Goal: Information Seeking & Learning: Learn about a topic

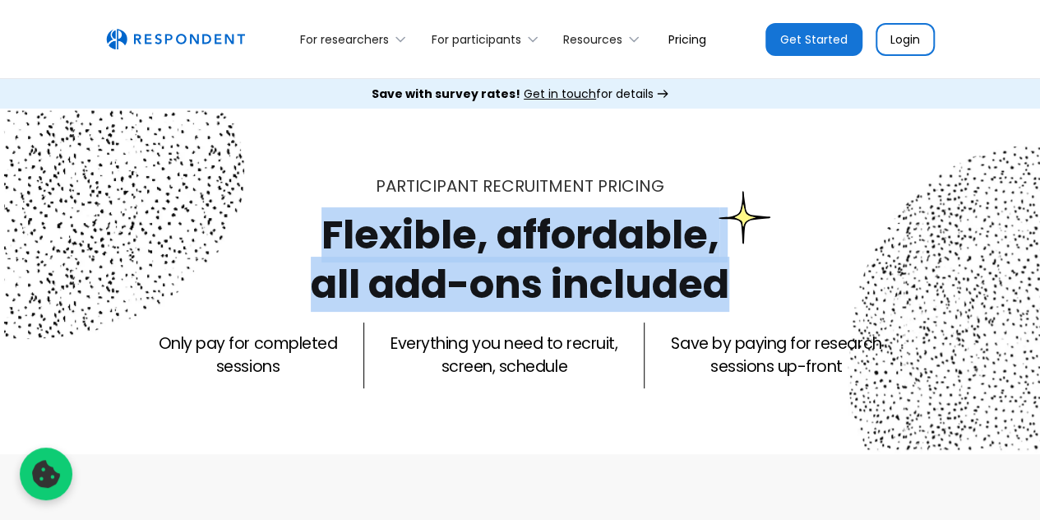
drag, startPoint x: 326, startPoint y: 230, endPoint x: 753, endPoint y: 248, distance: 428.0
click at [753, 248] on div "Participant recruitment PRICING Flexible, affordable, all add-ons included Only…" at bounding box center [520, 281] width 1040 height 214
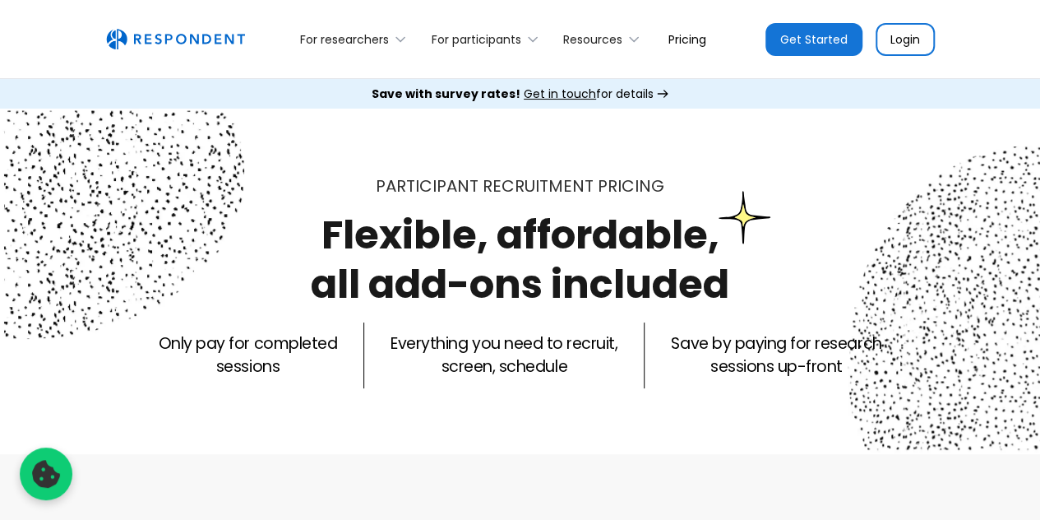
click at [758, 165] on div "Participant recruitment PRICING Flexible, affordable, all add-ons included Only…" at bounding box center [520, 281] width 1040 height 345
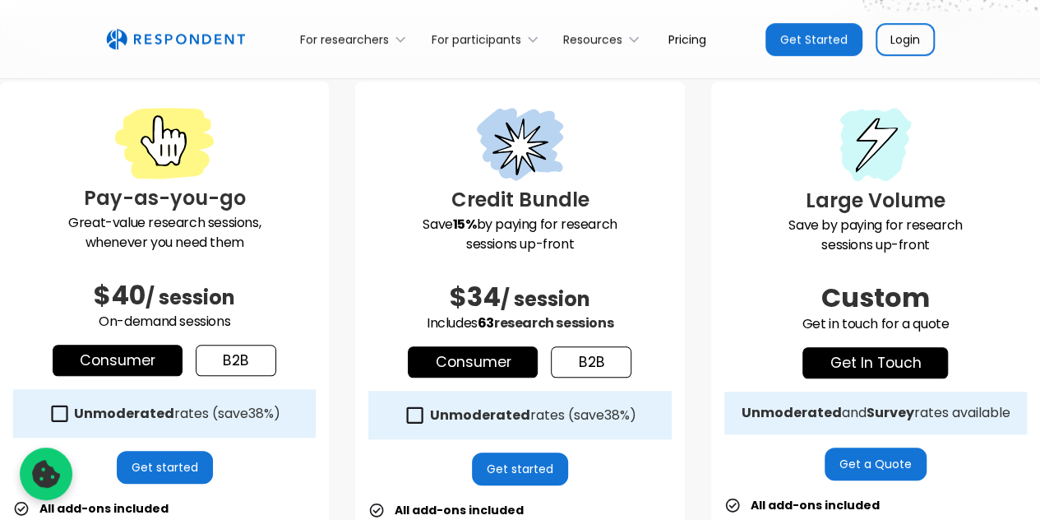
scroll to position [439, 0]
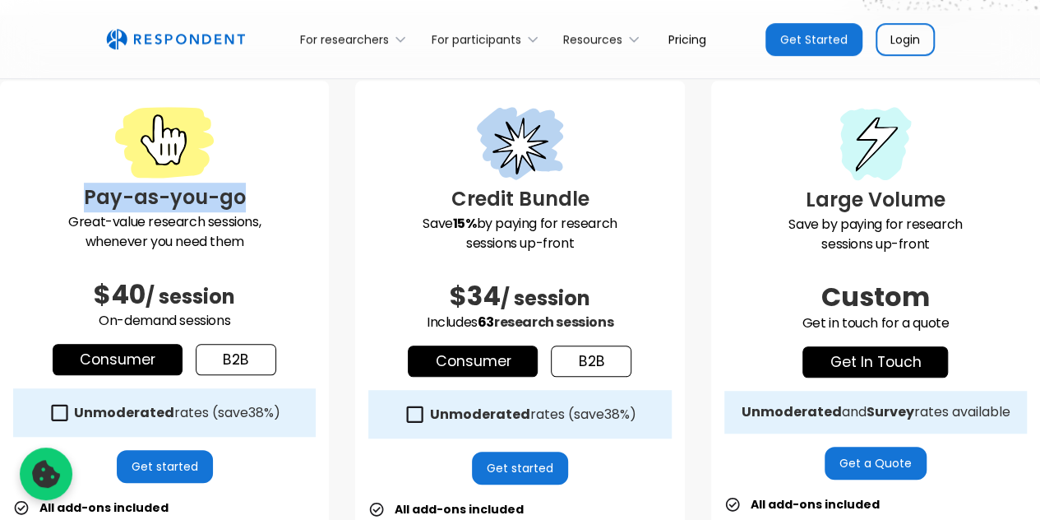
drag, startPoint x: 81, startPoint y: 197, endPoint x: 252, endPoint y: 208, distance: 170.6
click at [252, 208] on h3 "Pay-as-you-go" at bounding box center [164, 198] width 303 height 30
click at [311, 155] on div at bounding box center [164, 145] width 303 height 76
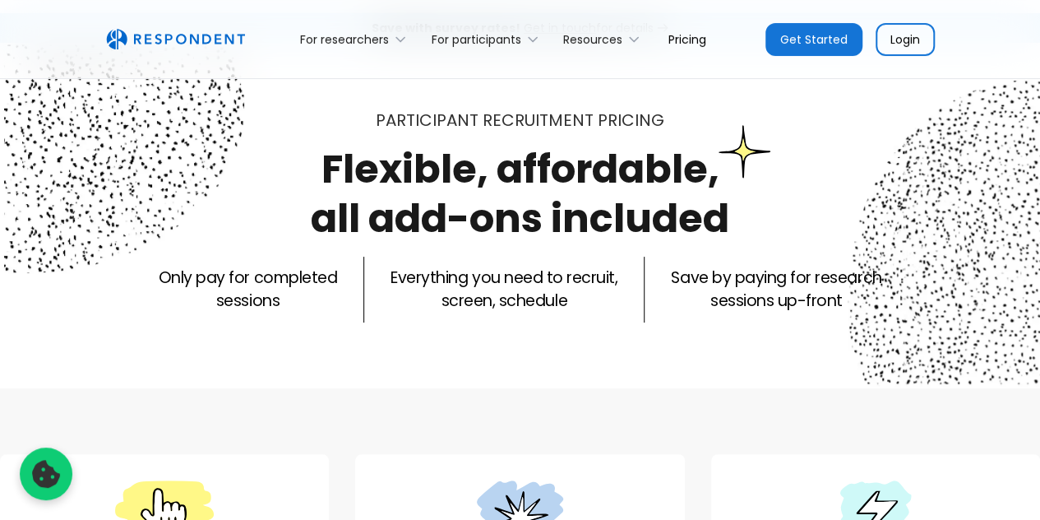
scroll to position [65, 0]
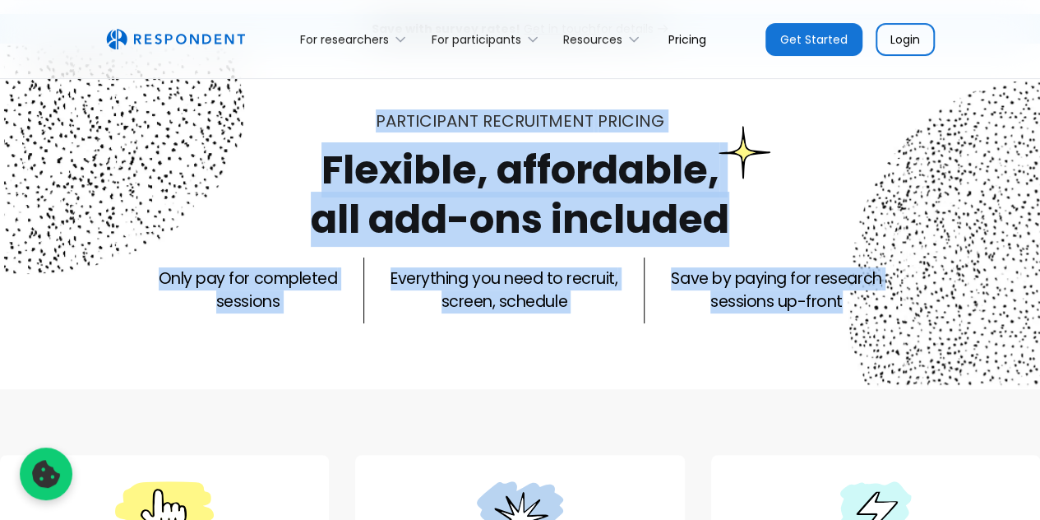
drag, startPoint x: 377, startPoint y: 111, endPoint x: 896, endPoint y: 336, distance: 566.5
click at [896, 336] on div "Participant recruitment PRICING Flexible, affordable, all add-ons included Only…" at bounding box center [520, 216] width 1040 height 345
click at [824, 347] on div "Participant recruitment PRICING Flexible, affordable, all add-ons included Only…" at bounding box center [520, 216] width 1040 height 345
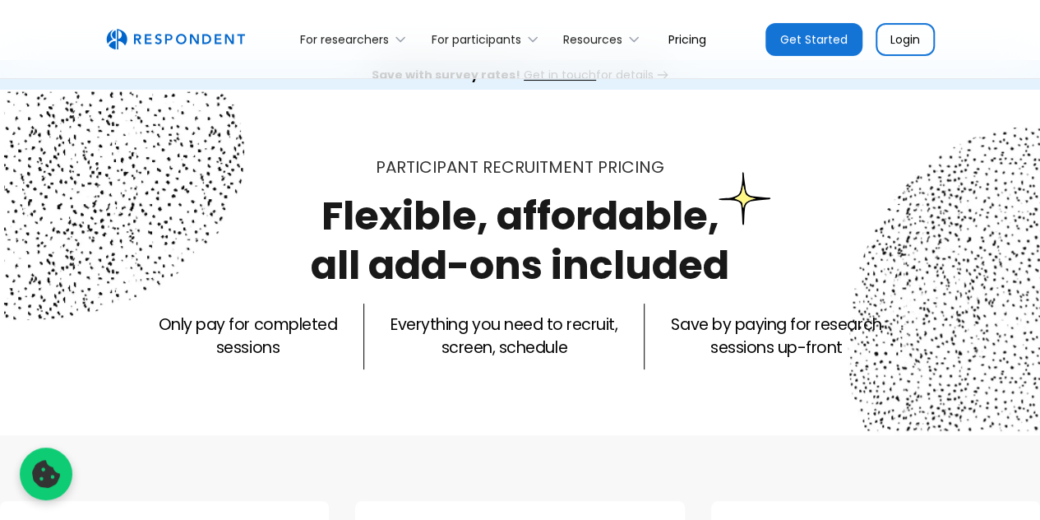
scroll to position [0, 0]
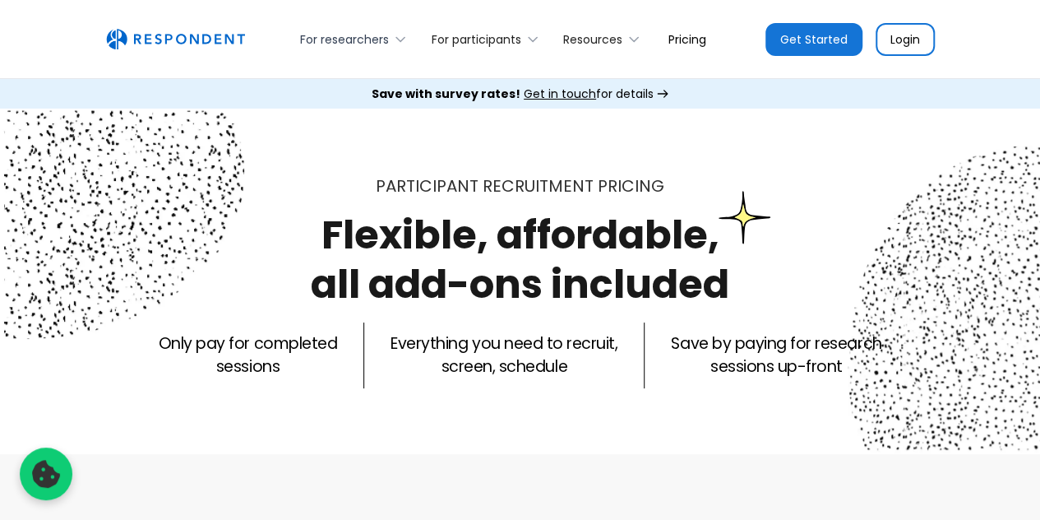
click at [403, 43] on icon at bounding box center [400, 39] width 16 height 16
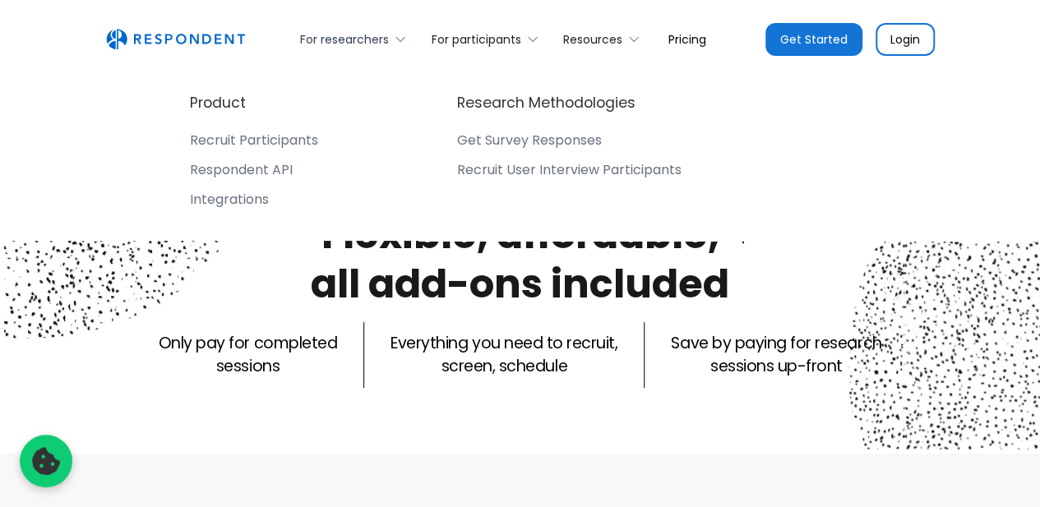
click at [395, 43] on icon at bounding box center [400, 39] width 16 height 16
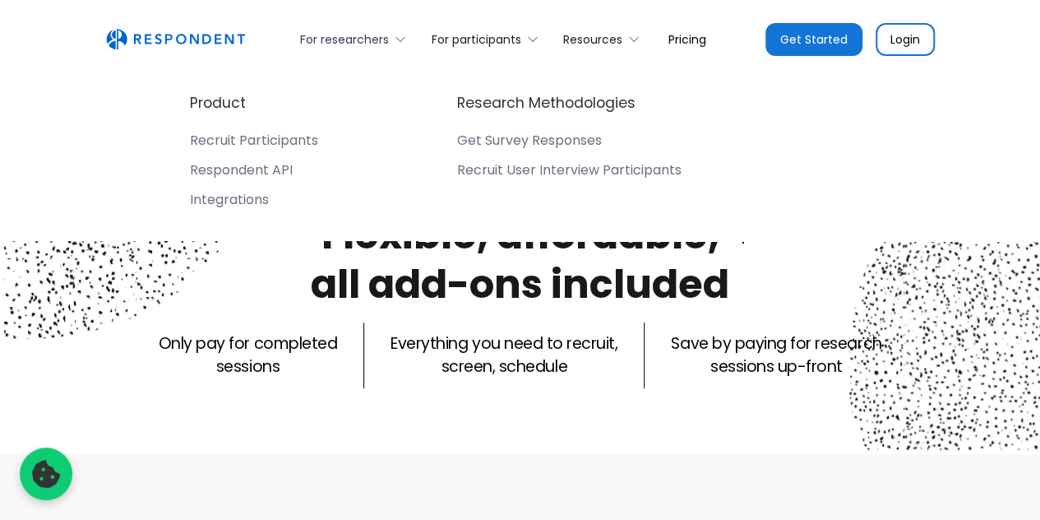
click at [395, 43] on icon at bounding box center [400, 39] width 16 height 16
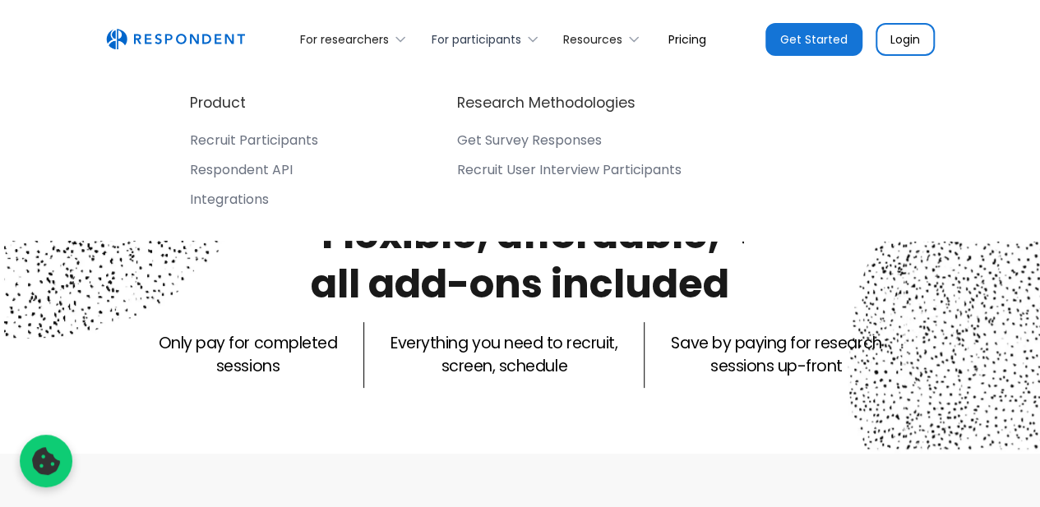
click at [488, 32] on div "For participants" at bounding box center [477, 39] width 90 height 16
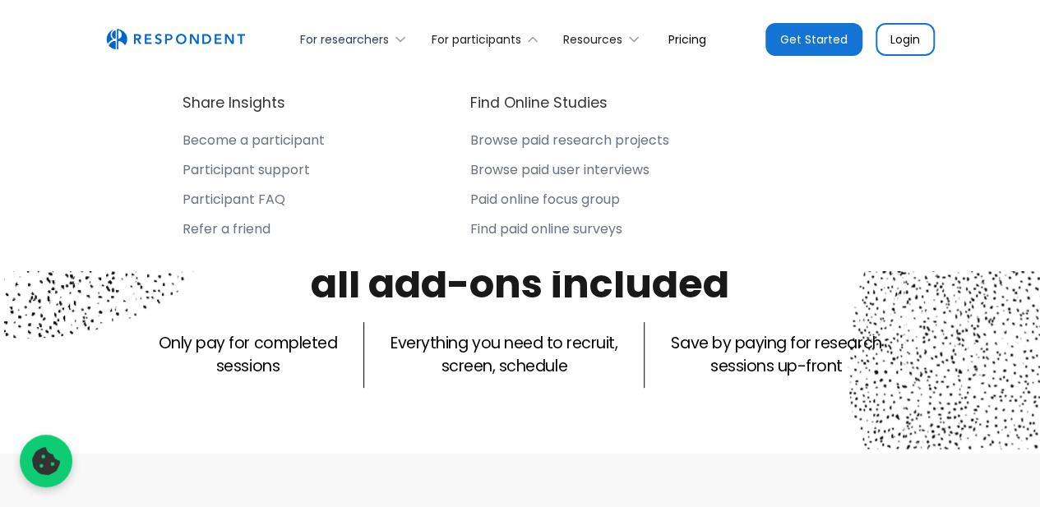
click at [397, 37] on icon at bounding box center [400, 39] width 8 height 4
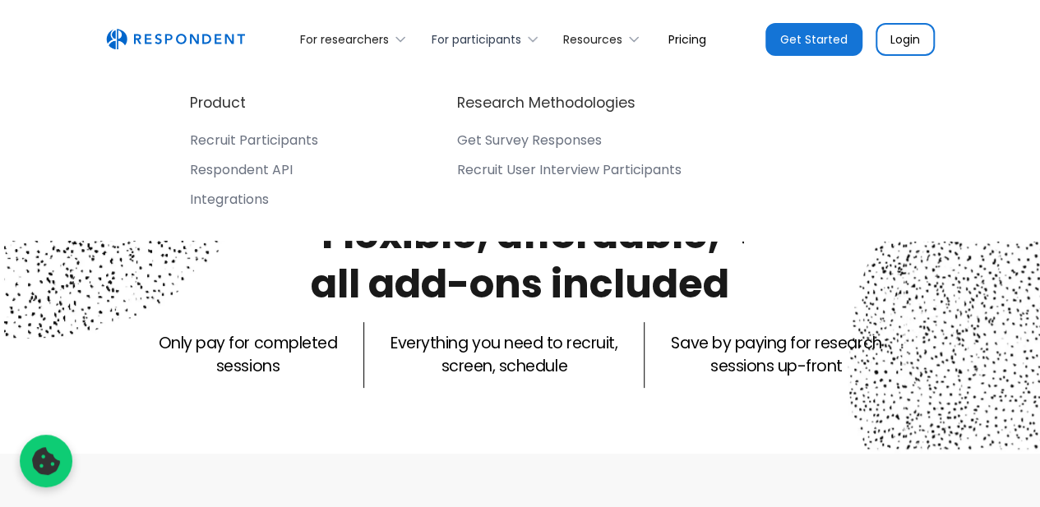
click at [539, 35] on icon at bounding box center [533, 39] width 16 height 16
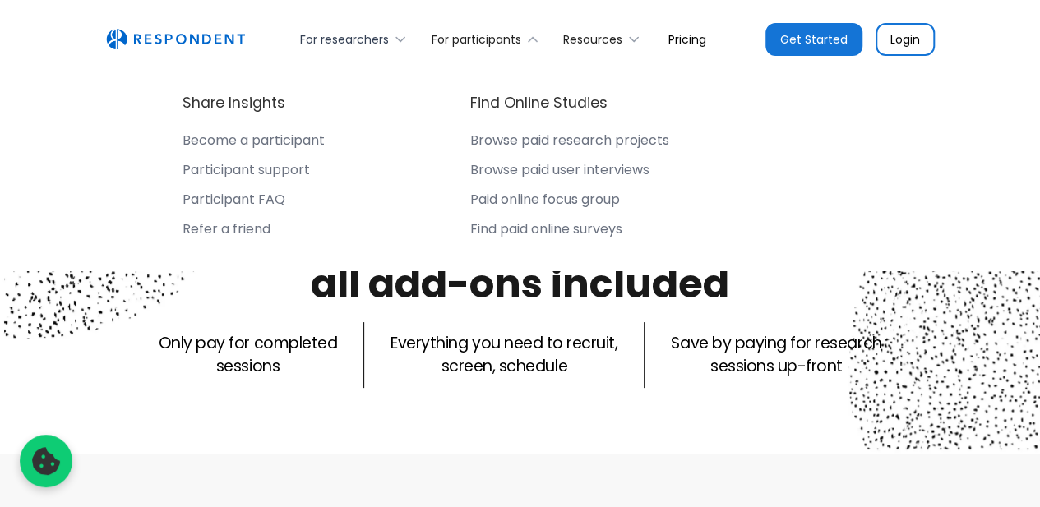
click at [398, 50] on div "For researchers" at bounding box center [356, 39] width 131 height 39
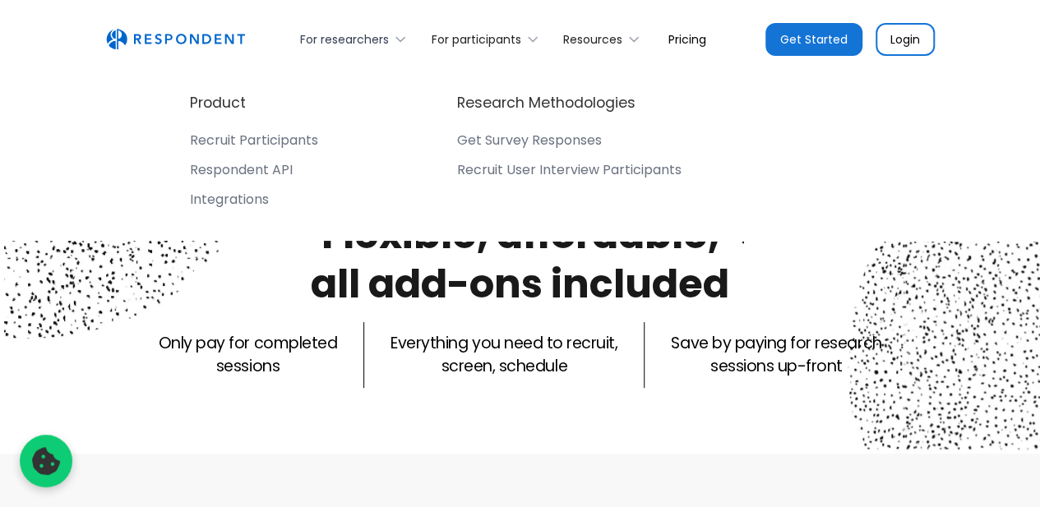
click at [401, 43] on icon at bounding box center [400, 39] width 16 height 16
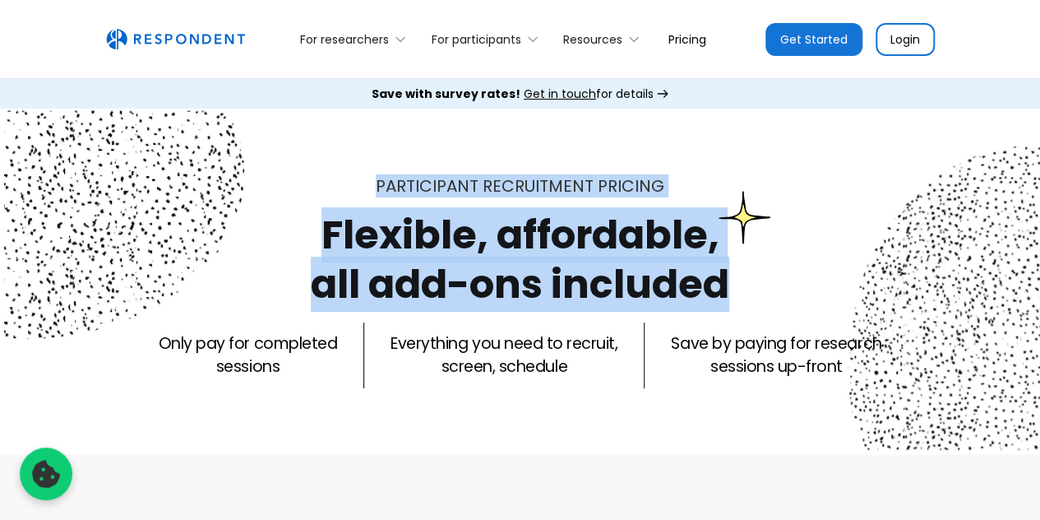
drag, startPoint x: 382, startPoint y: 170, endPoint x: 737, endPoint y: 296, distance: 376.1
click at [737, 296] on div "Participant recruitment PRICING Flexible, affordable, all add-ons included Only…" at bounding box center [520, 281] width 1040 height 345
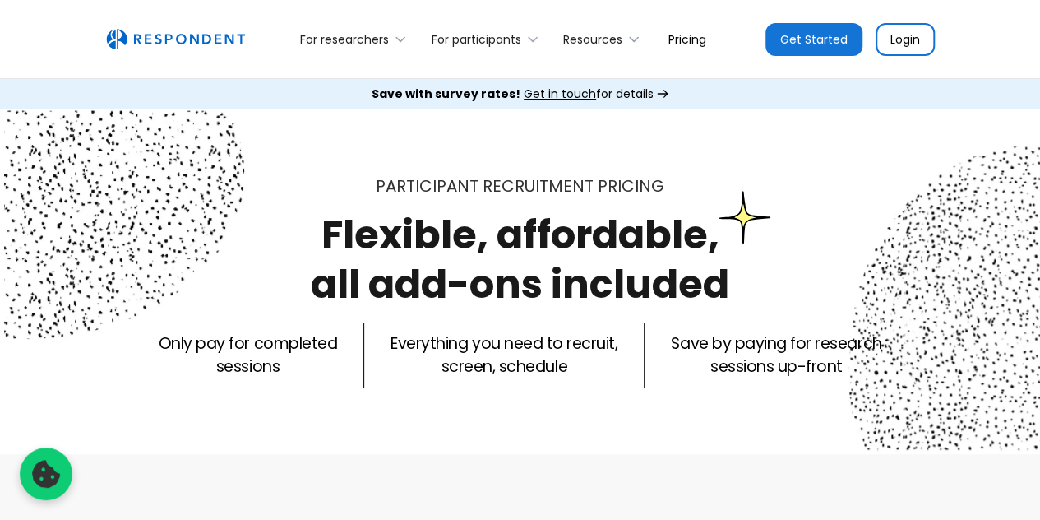
click at [780, 271] on div "Participant recruitment PRICING Flexible, affordable, all add-ons included Only…" at bounding box center [520, 281] width 1040 height 214
